Goal: Task Accomplishment & Management: Manage account settings

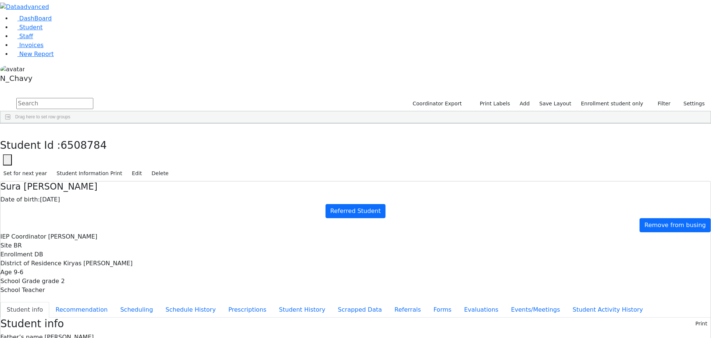
click at [88, 229] on div "Breuer" at bounding box center [65, 234] width 43 height 10
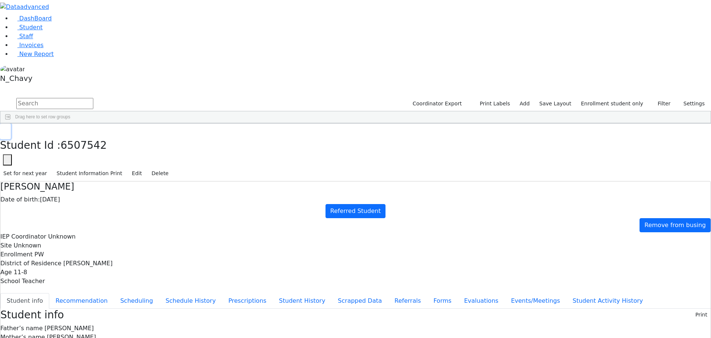
click at [11, 123] on button "button" at bounding box center [5, 131] width 11 height 16
click at [43, 31] on link "Student" at bounding box center [27, 27] width 31 height 7
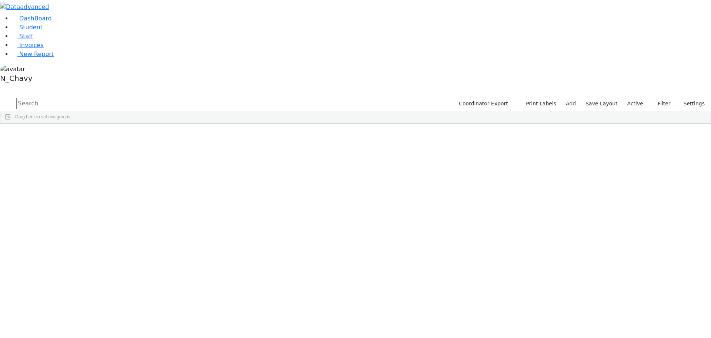
click at [635, 98] on label "Active" at bounding box center [635, 103] width 23 height 11
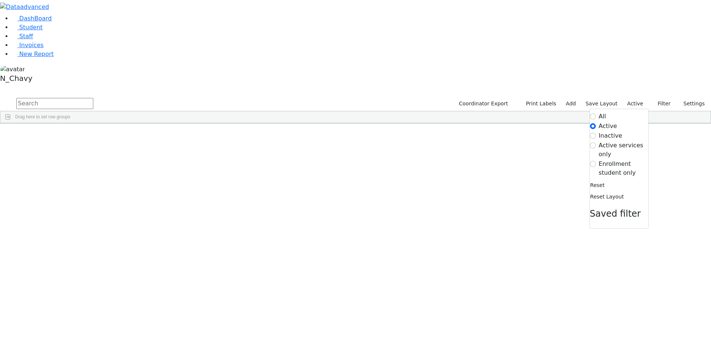
click at [614, 159] on label "Enrollment student only" at bounding box center [624, 168] width 50 height 18
click at [596, 161] on input "Enrollment student only" at bounding box center [593, 164] width 6 height 6
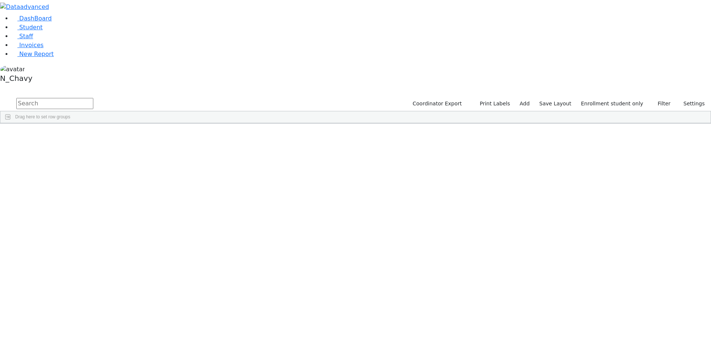
click at [76, 239] on div "Cuan" at bounding box center [57, 244] width 38 height 10
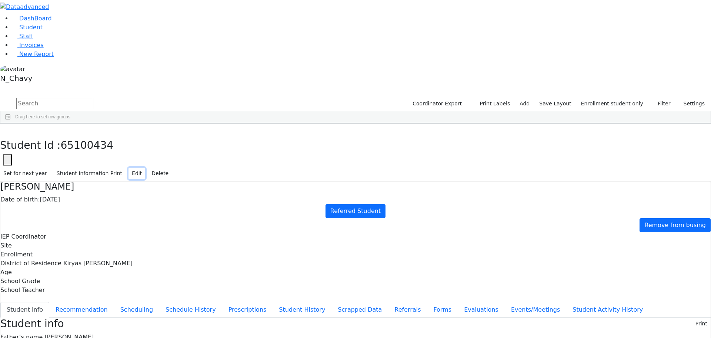
click at [145, 167] on button "Edit" at bounding box center [137, 172] width 17 height 11
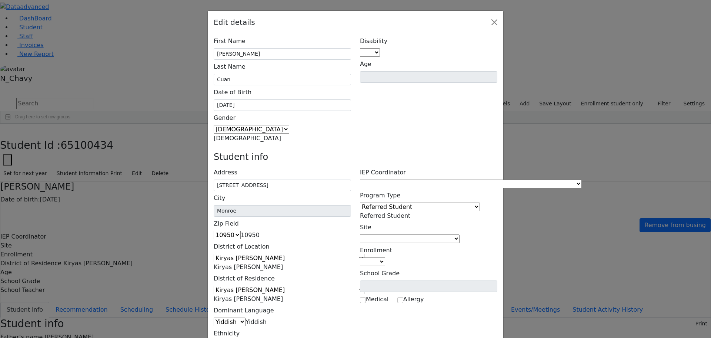
click at [582, 180] on span at bounding box center [582, 183] width 0 height 7
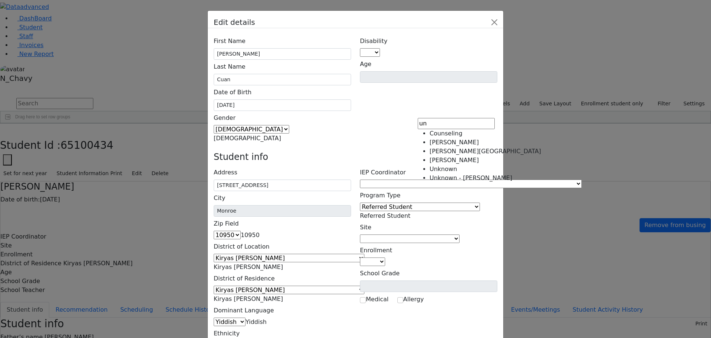
type input "un"
select select "-1"
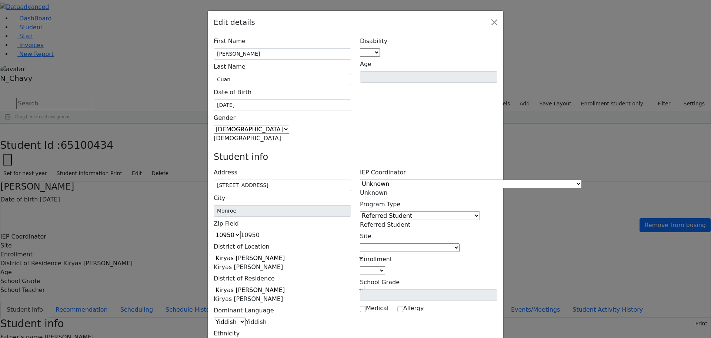
click at [460, 244] on span at bounding box center [460, 247] width 0 height 7
type input "un"
select select "-1"
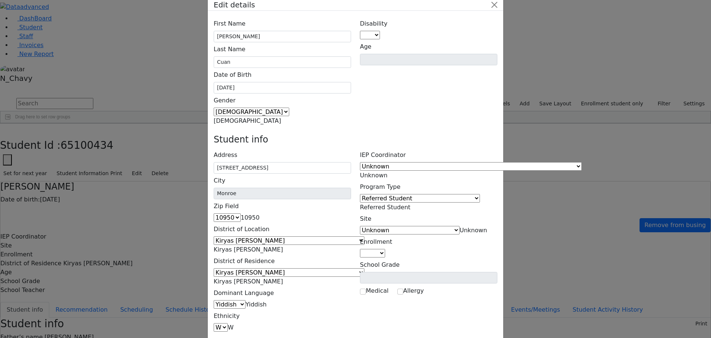
scroll to position [27, 0]
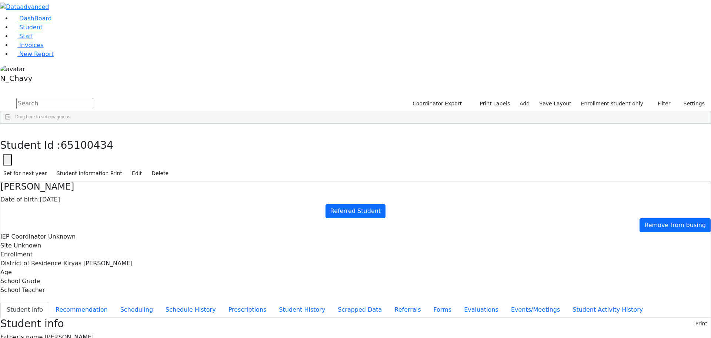
scroll to position [22, 0]
click at [195, 181] on h4 "[PERSON_NAME]" at bounding box center [355, 186] width 711 height 11
click at [388, 302] on button "Referrals" at bounding box center [407, 310] width 39 height 16
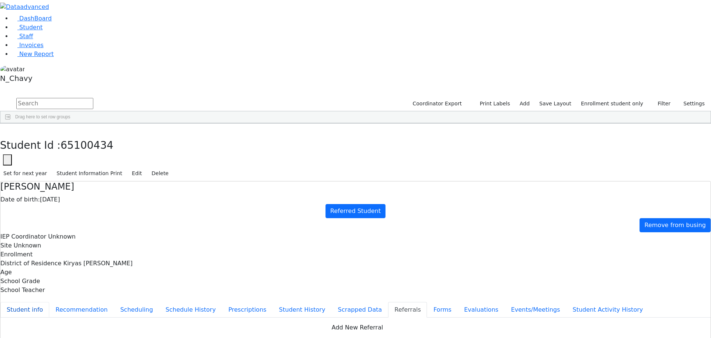
click at [49, 302] on button "Student info" at bounding box center [24, 310] width 49 height 16
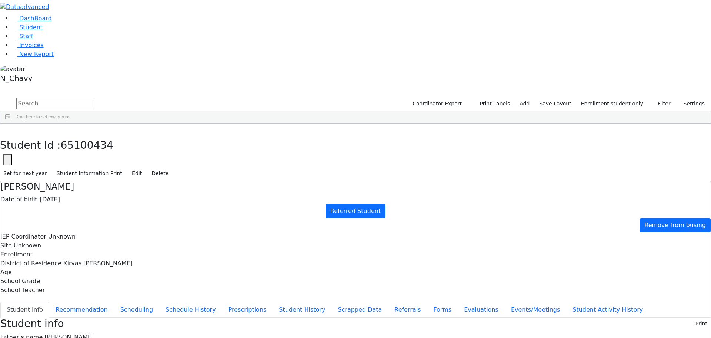
click at [195, 181] on h4 "[PERSON_NAME]" at bounding box center [355, 186] width 711 height 11
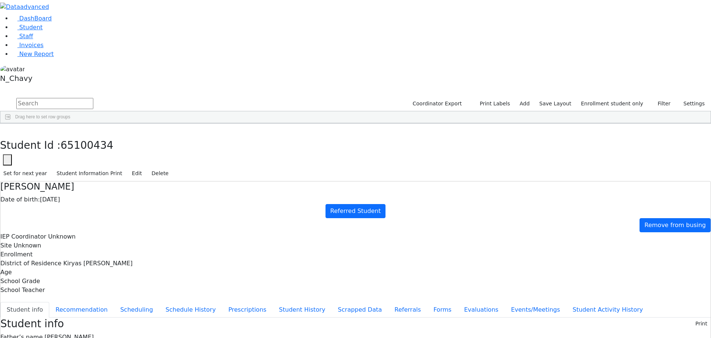
click at [227, 154] on div "Student Id 65100434 Cancel Save" at bounding box center [355, 159] width 711 height 11
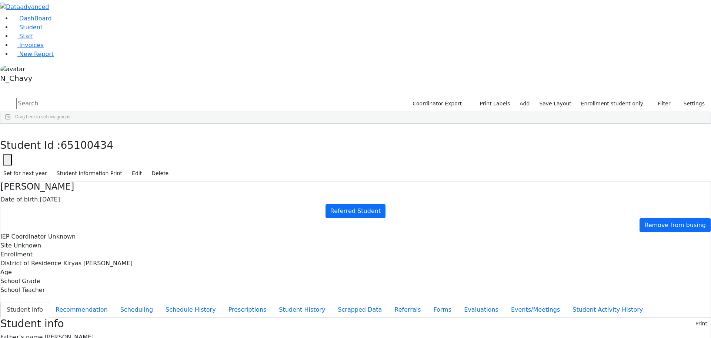
click at [6, 159] on use "button" at bounding box center [6, 159] width 0 height 0
click at [87, 175] on input "65100434" at bounding box center [45, 182] width 84 height 14
paste input "1385"
type input "6511385"
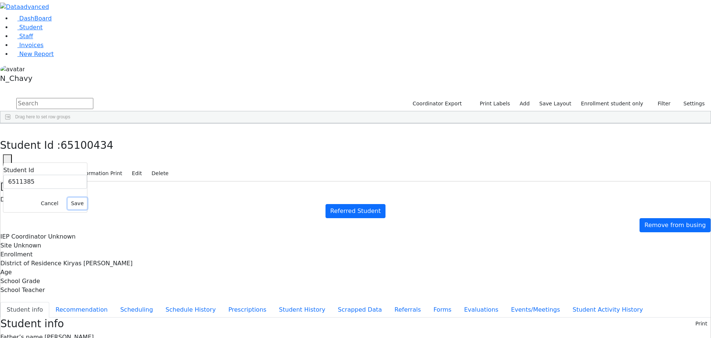
click at [87, 198] on button "Save" at bounding box center [77, 203] width 19 height 11
drag, startPoint x: 288, startPoint y: 105, endPoint x: 299, endPoint y: 228, distance: 123.5
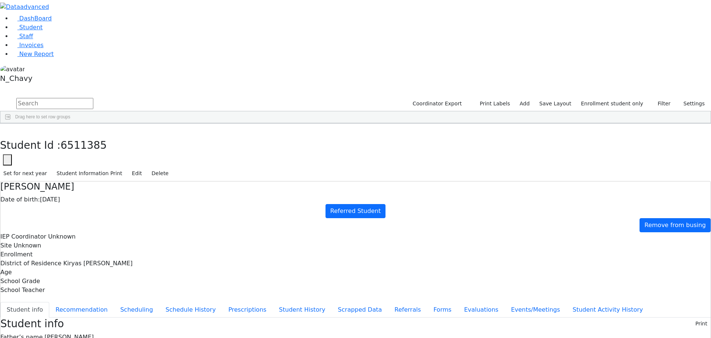
drag, startPoint x: 377, startPoint y: 183, endPoint x: 360, endPoint y: 181, distance: 17.5
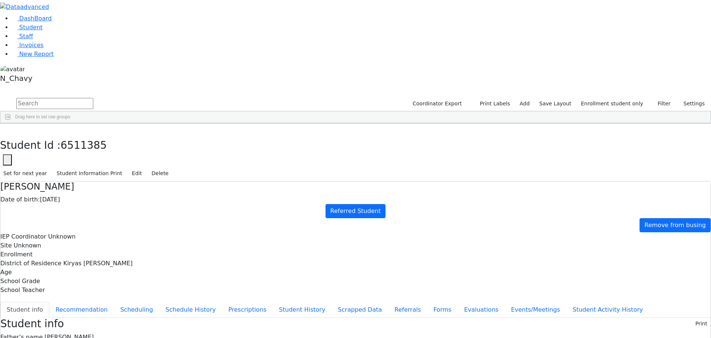
drag, startPoint x: 290, startPoint y: 93, endPoint x: 330, endPoint y: 206, distance: 120.0
drag, startPoint x: 330, startPoint y: 206, endPoint x: 342, endPoint y: 239, distance: 34.2
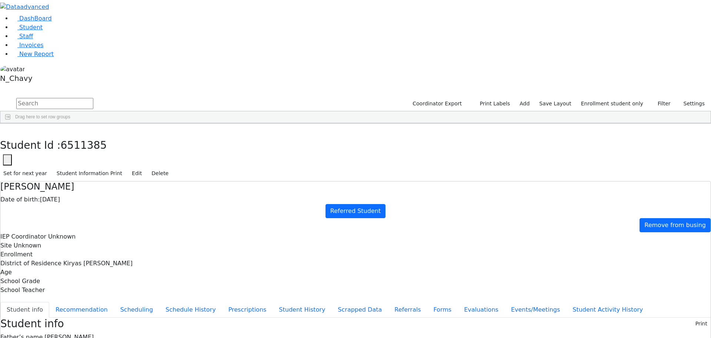
drag, startPoint x: 288, startPoint y: 125, endPoint x: 330, endPoint y: 124, distance: 41.9
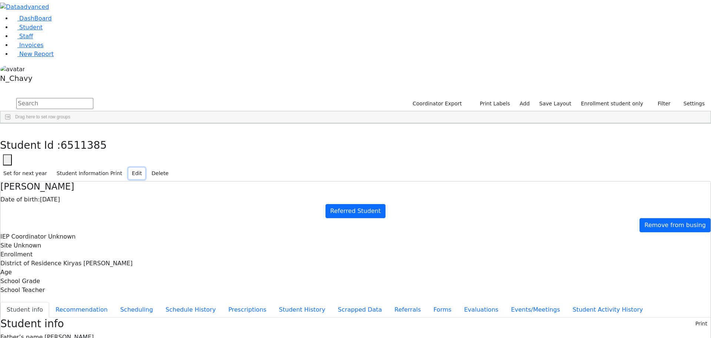
click at [145, 167] on button "Edit" at bounding box center [137, 172] width 17 height 11
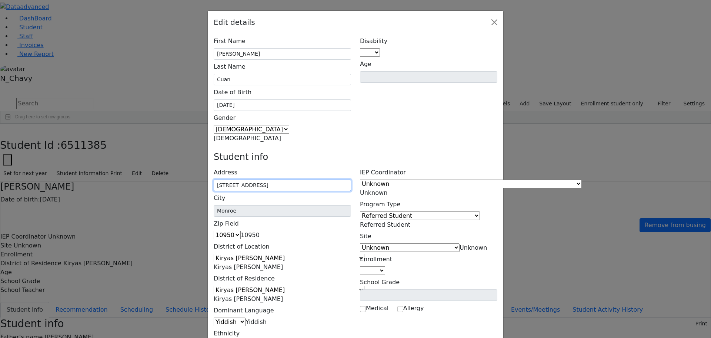
click at [289, 179] on input "[STREET_ADDRESS]" at bounding box center [282, 184] width 137 height 11
type input "[STREET_ADDRESS]"
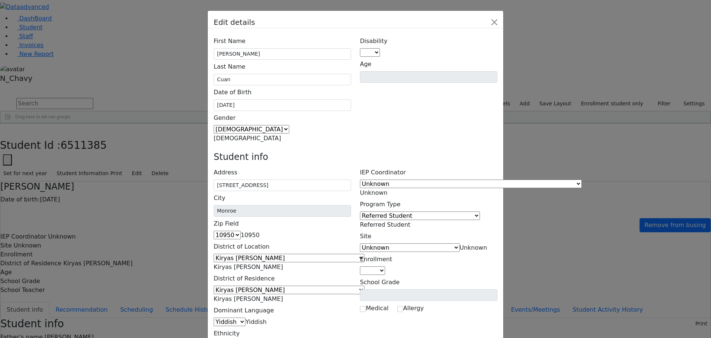
type input "[STREET_ADDRESS]"
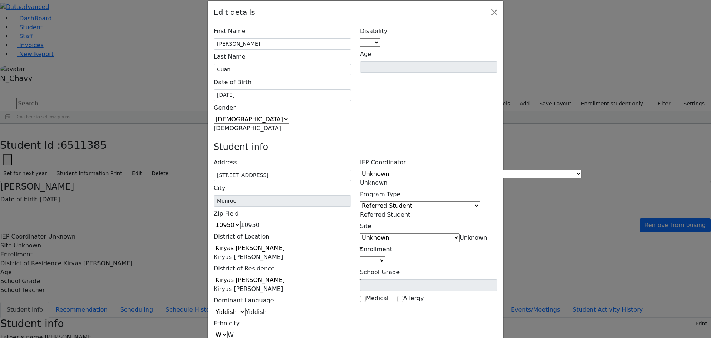
scroll to position [27, 0]
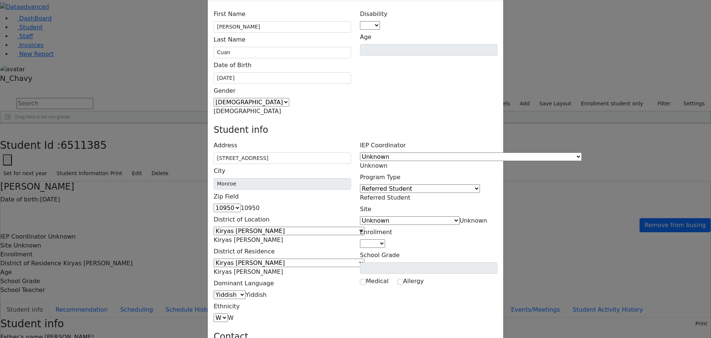
type input "[STREET_ADDRESS]"
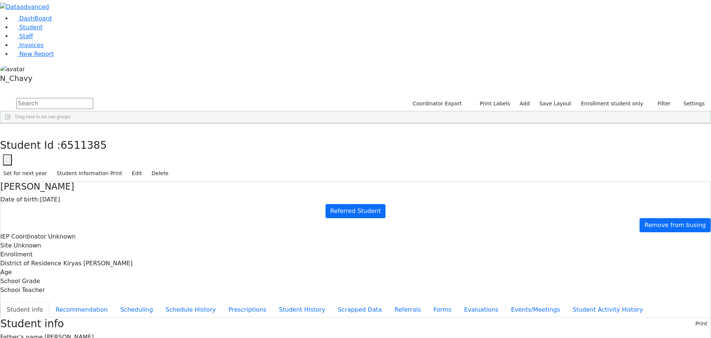
scroll to position [0, 0]
click at [142, 17] on div "DashBoard Student Staff Invoices New Report 42" at bounding box center [355, 288] width 711 height 577
click at [3, 129] on use "button" at bounding box center [3, 129] width 0 height 0
click at [76, 239] on div "Cuan" at bounding box center [57, 244] width 38 height 10
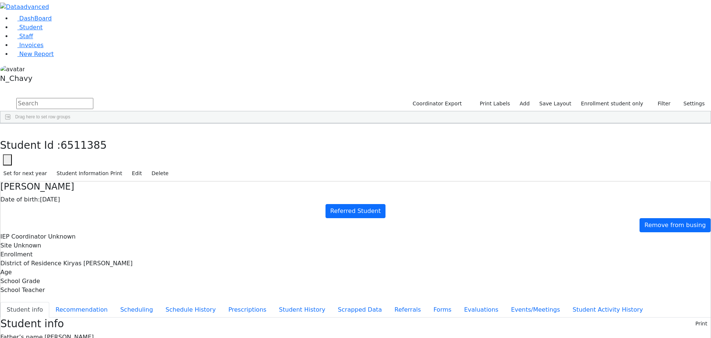
scroll to position [22, 0]
click at [11, 123] on button "button" at bounding box center [5, 131] width 11 height 16
click at [76, 322] on div "Gestetner" at bounding box center [57, 327] width 38 height 10
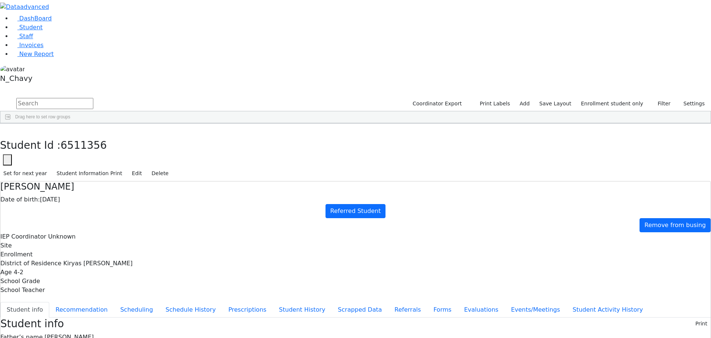
scroll to position [22, 0]
click at [505, 302] on button "Events/Meetings" at bounding box center [536, 310] width 62 height 16
click at [49, 302] on button "Student info" at bounding box center [24, 310] width 49 height 16
